Goal: Information Seeking & Learning: Learn about a topic

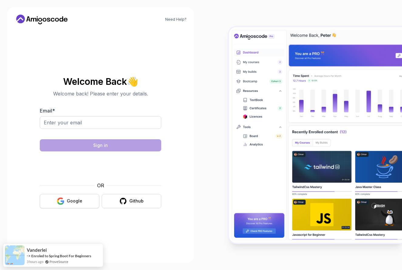
click at [80, 206] on button "Google" at bounding box center [70, 201] width 60 height 14
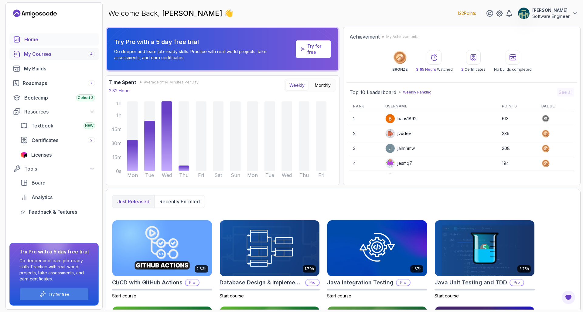
click at [74, 55] on div "My Courses 4" at bounding box center [59, 53] width 71 height 7
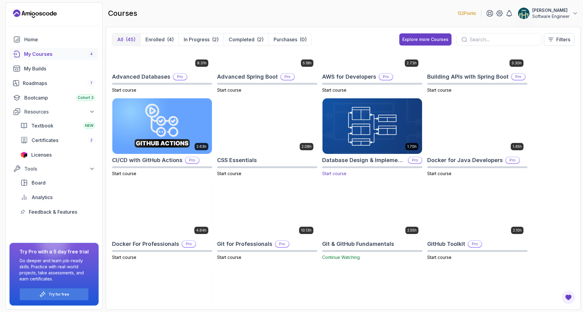
scroll to position [35, 0]
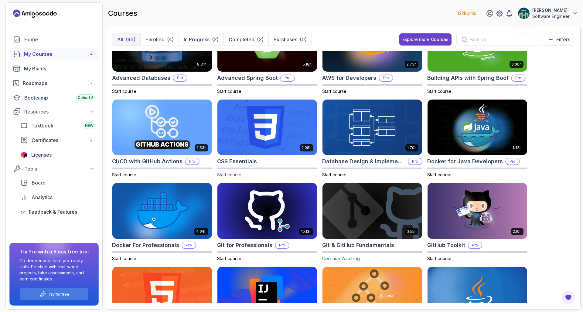
click at [223, 174] on span "Start course" at bounding box center [229, 174] width 24 height 5
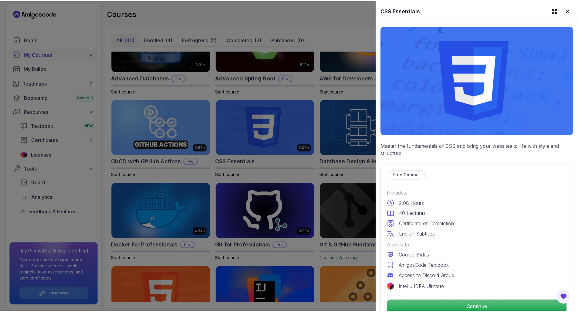
scroll to position [86, 0]
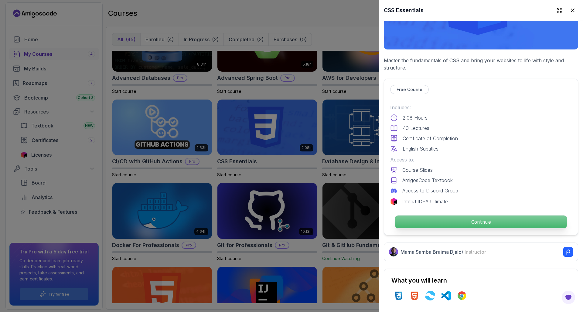
click at [402, 220] on p "Continue" at bounding box center [481, 222] width 172 height 13
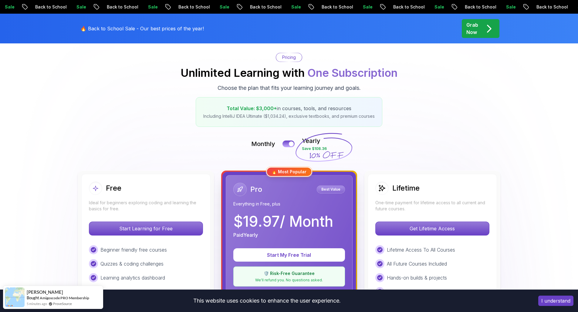
scroll to position [96, 0]
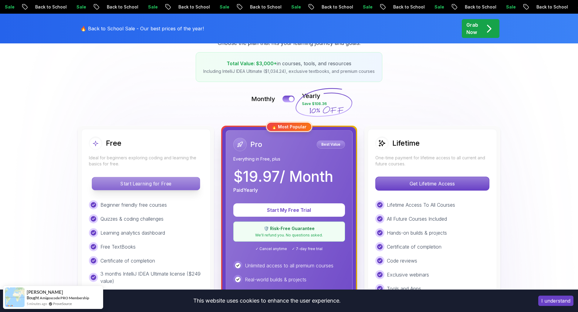
click at [142, 184] on p "Start Learning for Free" at bounding box center [146, 183] width 108 height 13
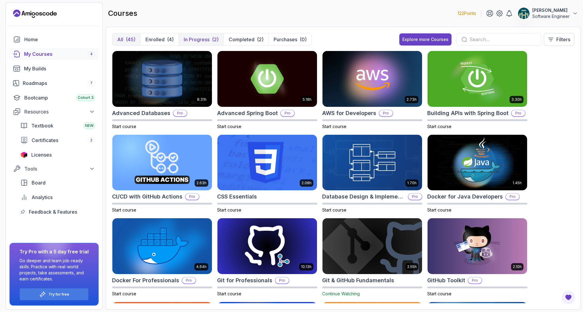
click at [208, 41] on p "In Progress" at bounding box center [197, 39] width 26 height 7
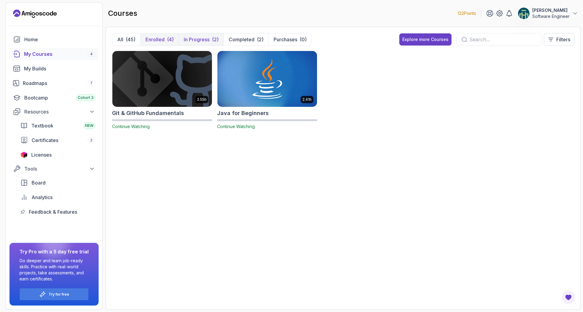
click at [148, 38] on p "Enrolled" at bounding box center [154, 39] width 19 height 7
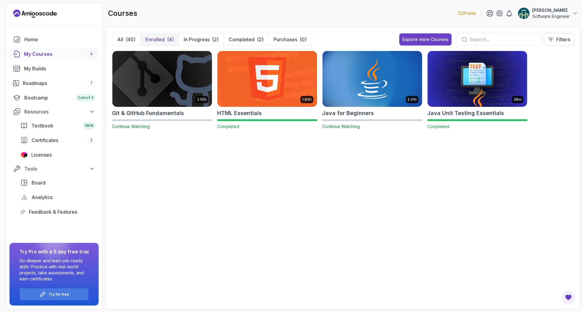
click at [45, 53] on div "My Courses 4" at bounding box center [59, 53] width 71 height 7
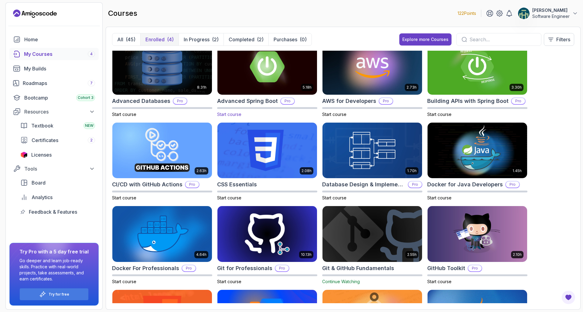
scroll to position [37, 0]
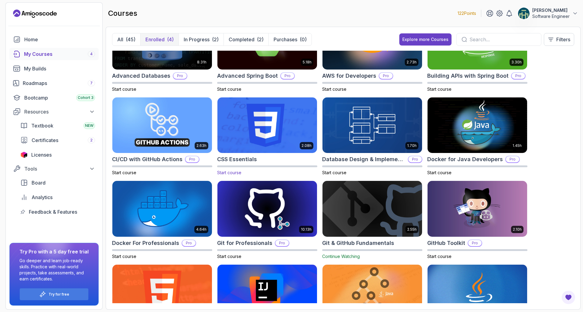
click at [260, 116] on img at bounding box center [267, 125] width 104 height 59
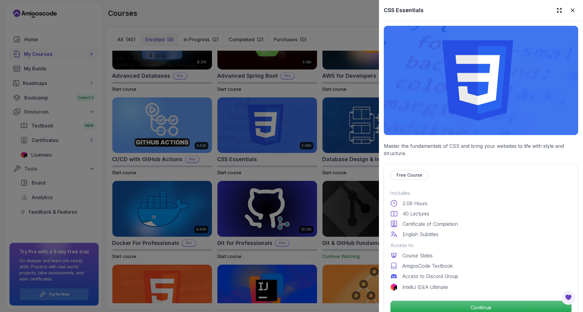
click at [402, 176] on div "Free Course" at bounding box center [409, 175] width 39 height 9
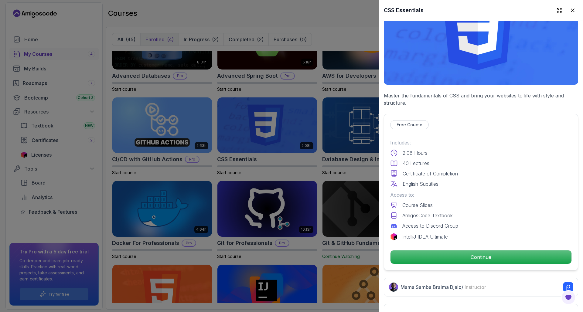
scroll to position [104, 0]
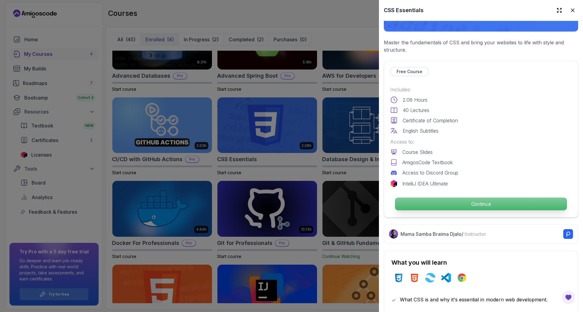
click at [402, 206] on p "Continue" at bounding box center [481, 204] width 172 height 13
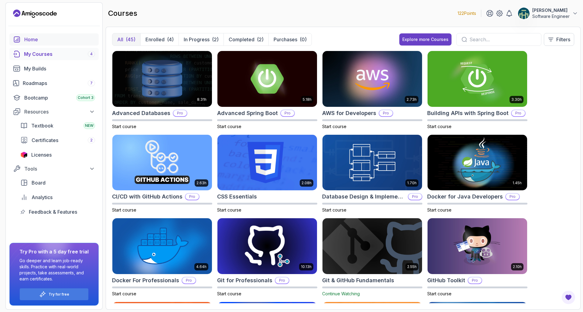
click at [29, 41] on div "Home" at bounding box center [59, 39] width 71 height 7
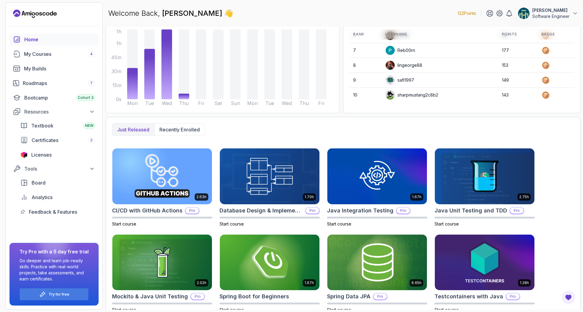
scroll to position [82, 0]
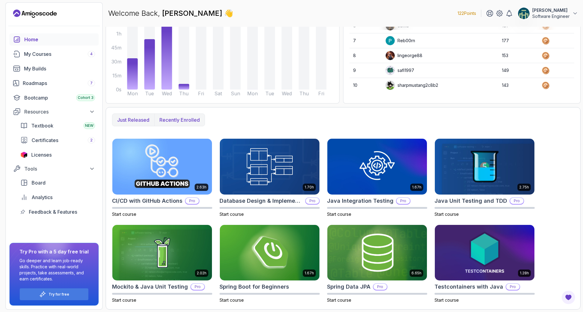
click at [189, 116] on button "Recently enrolled" at bounding box center [179, 120] width 50 height 12
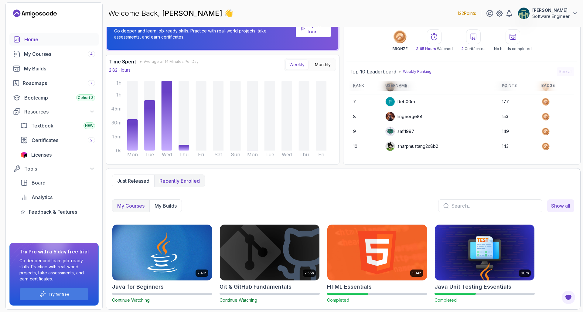
scroll to position [21, 0]
click at [141, 179] on p "Just released" at bounding box center [133, 180] width 32 height 7
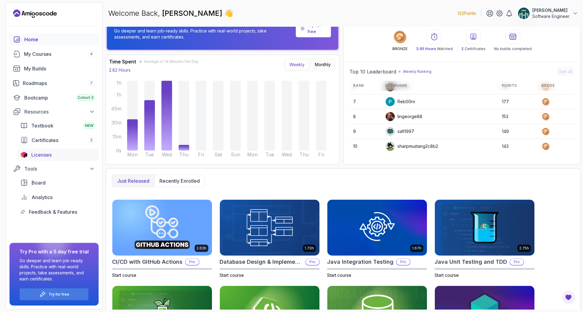
click at [59, 155] on div "Licenses" at bounding box center [63, 154] width 64 height 7
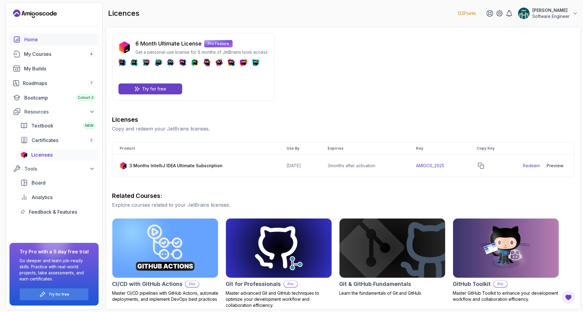
click at [34, 38] on div "Home" at bounding box center [59, 39] width 71 height 7
